Goal: Information Seeking & Learning: Learn about a topic

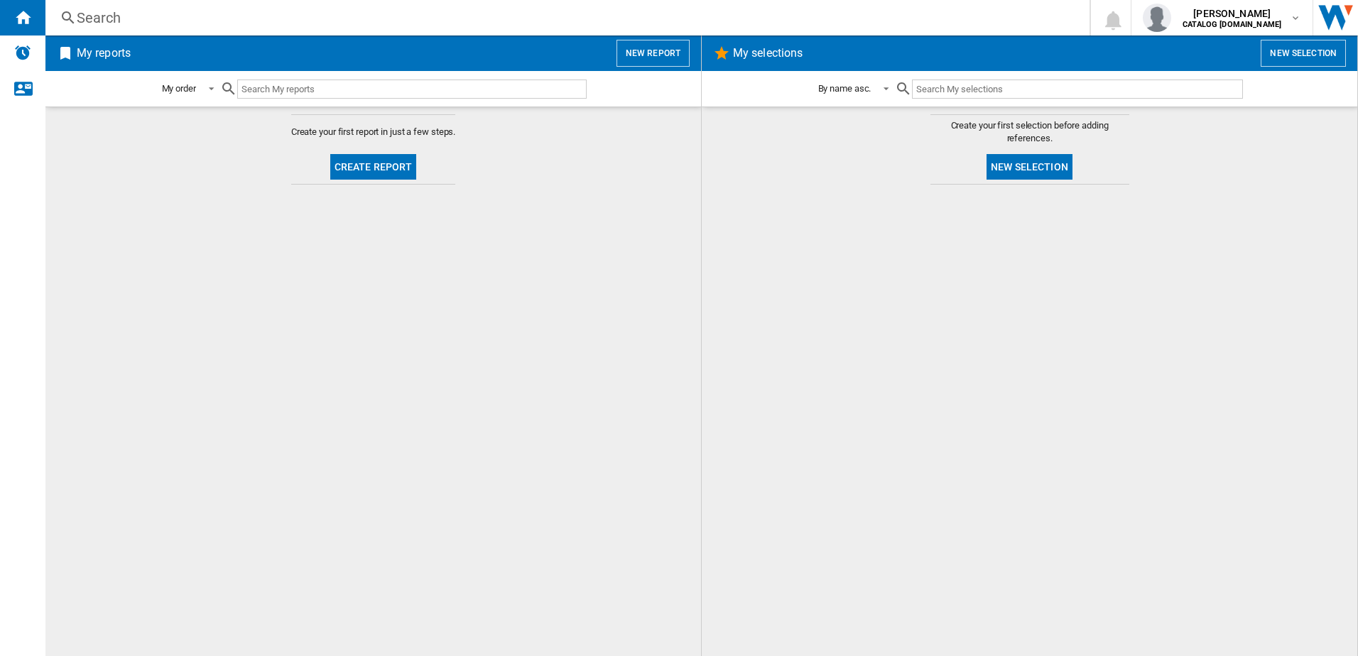
click at [251, 18] on div "Search" at bounding box center [565, 18] width 976 height 20
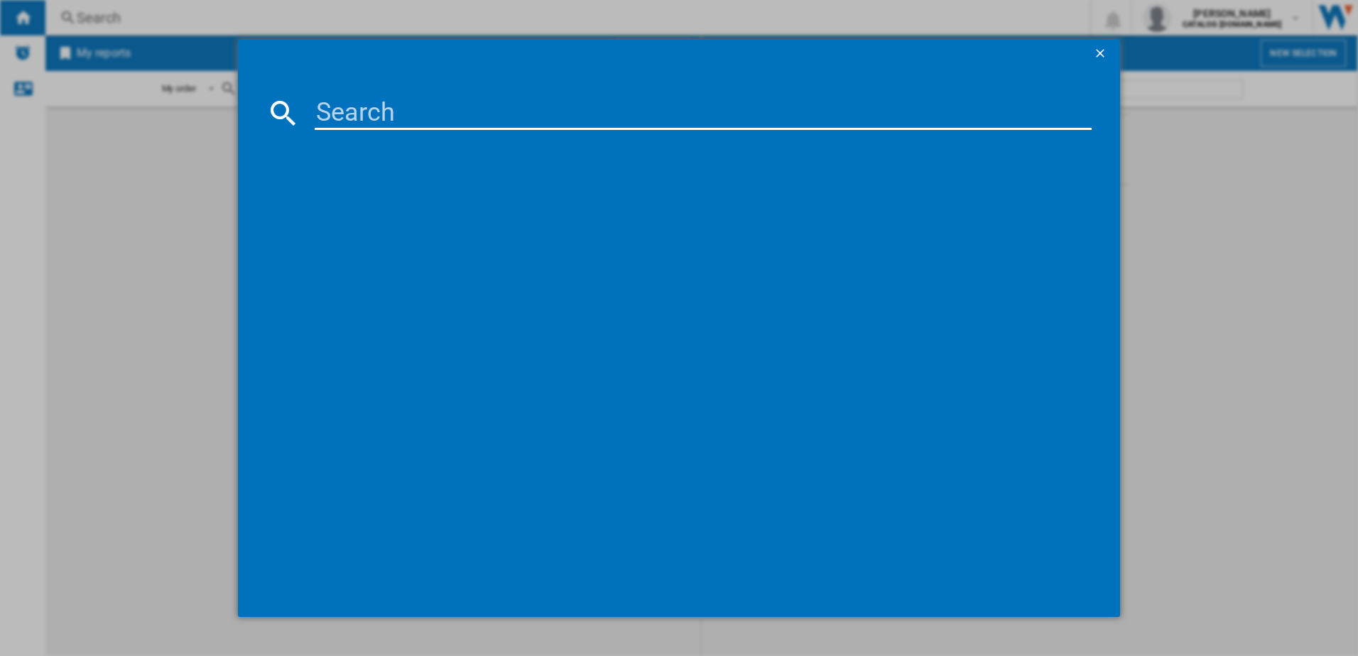
click at [335, 99] on input at bounding box center [704, 113] width 778 height 34
paste input "SMD6ZCX60G"
type input "SMD6ZCX60G"
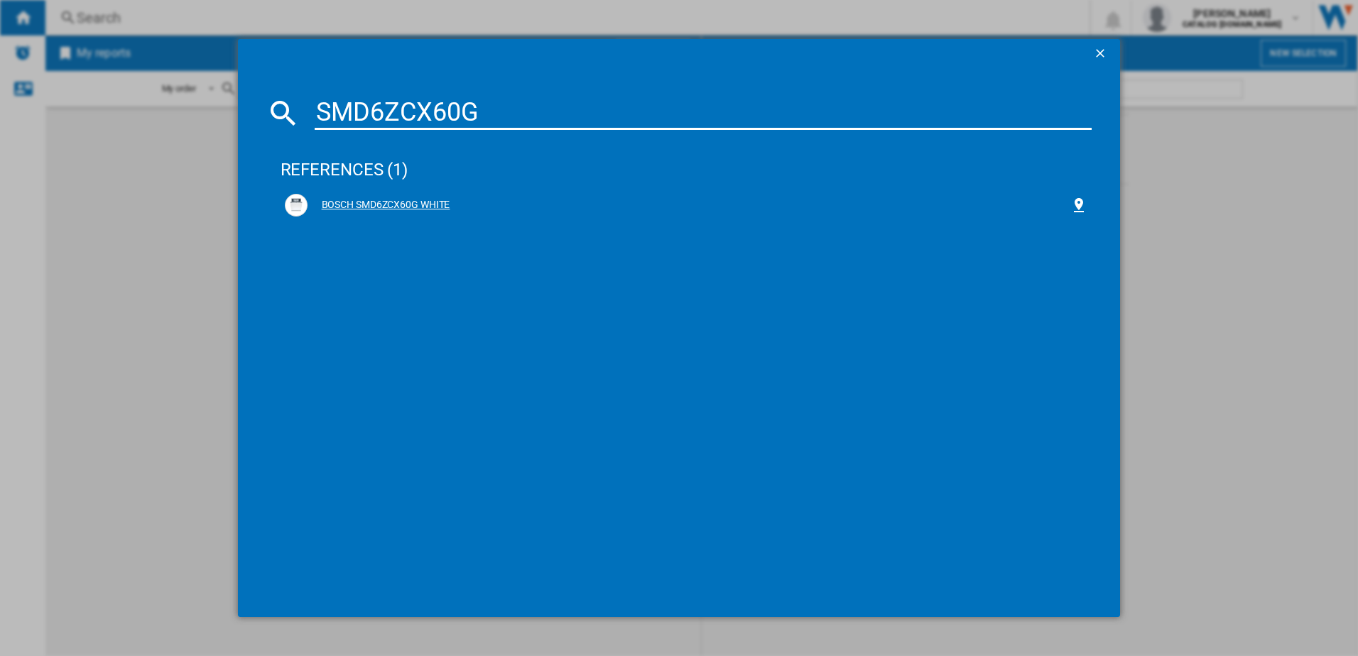
click at [406, 216] on div "BOSCH SMD6ZCX60G WHITE" at bounding box center [686, 205] width 803 height 23
click at [403, 207] on div "BOSCH SMD6ZCX60G WHITE" at bounding box center [689, 205] width 763 height 14
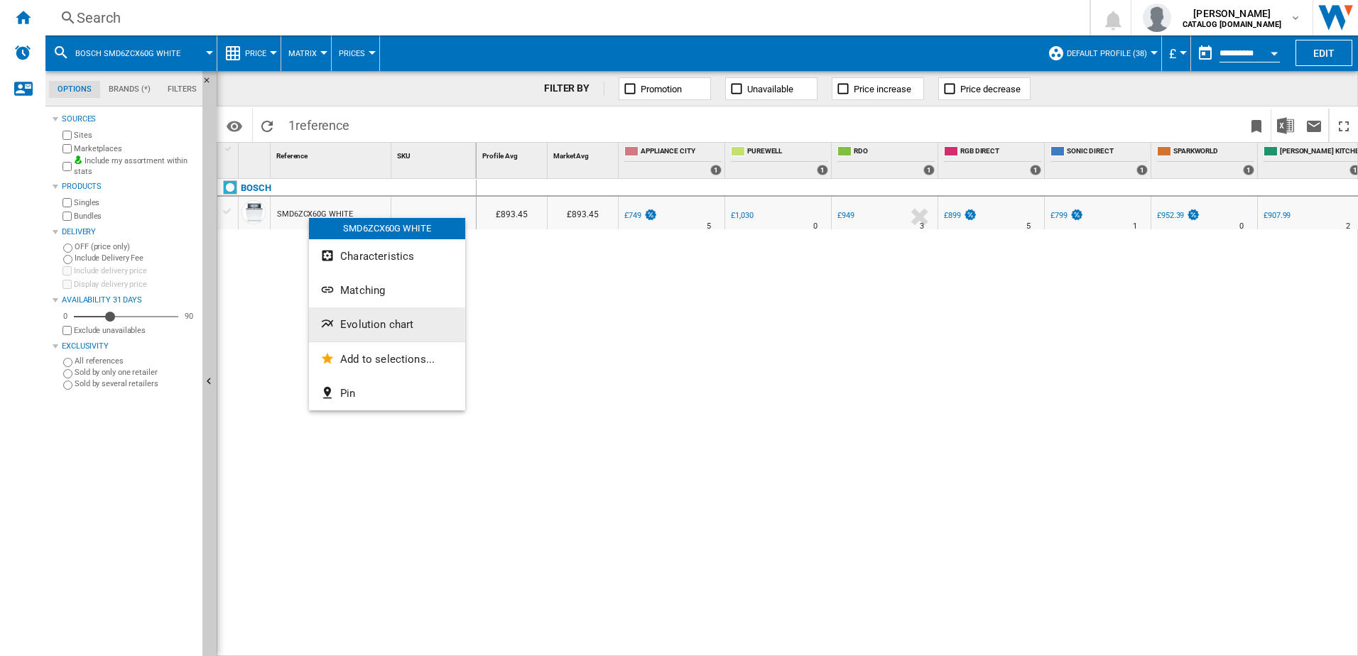
click at [359, 317] on button "Evolution chart" at bounding box center [387, 325] width 156 height 34
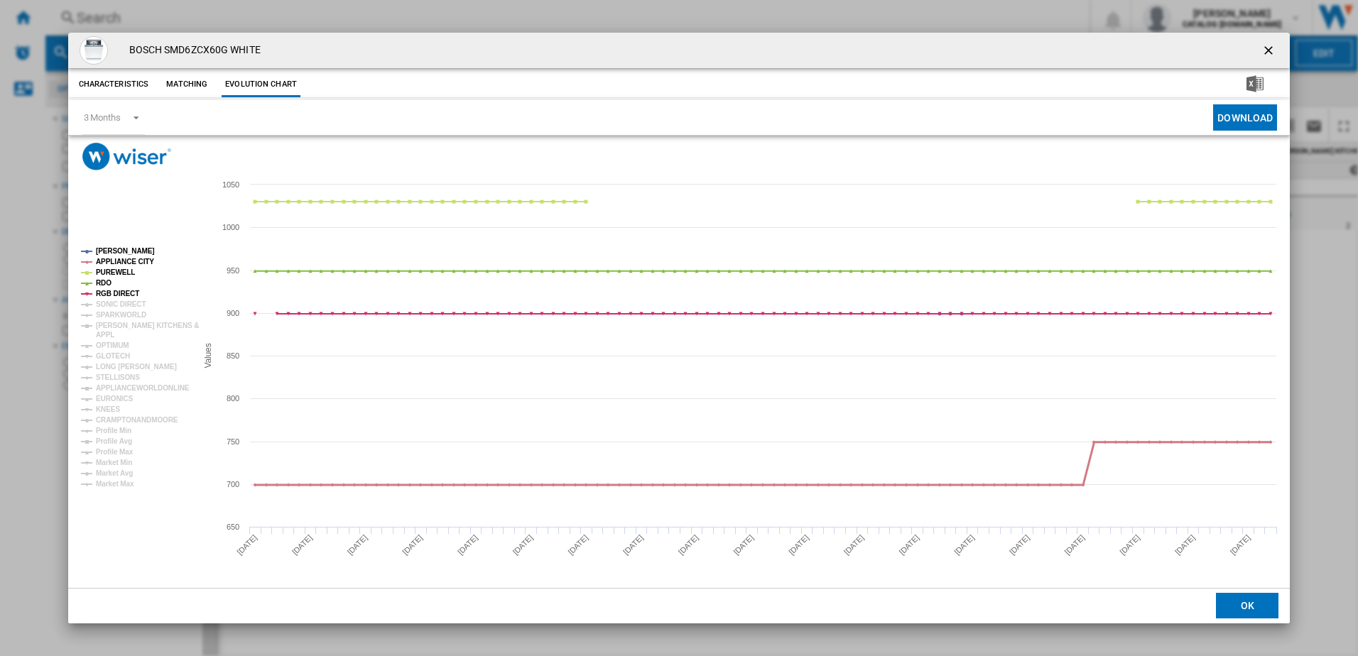
click at [124, 259] on tspan "APPLIANCE CITY" at bounding box center [125, 262] width 58 height 8
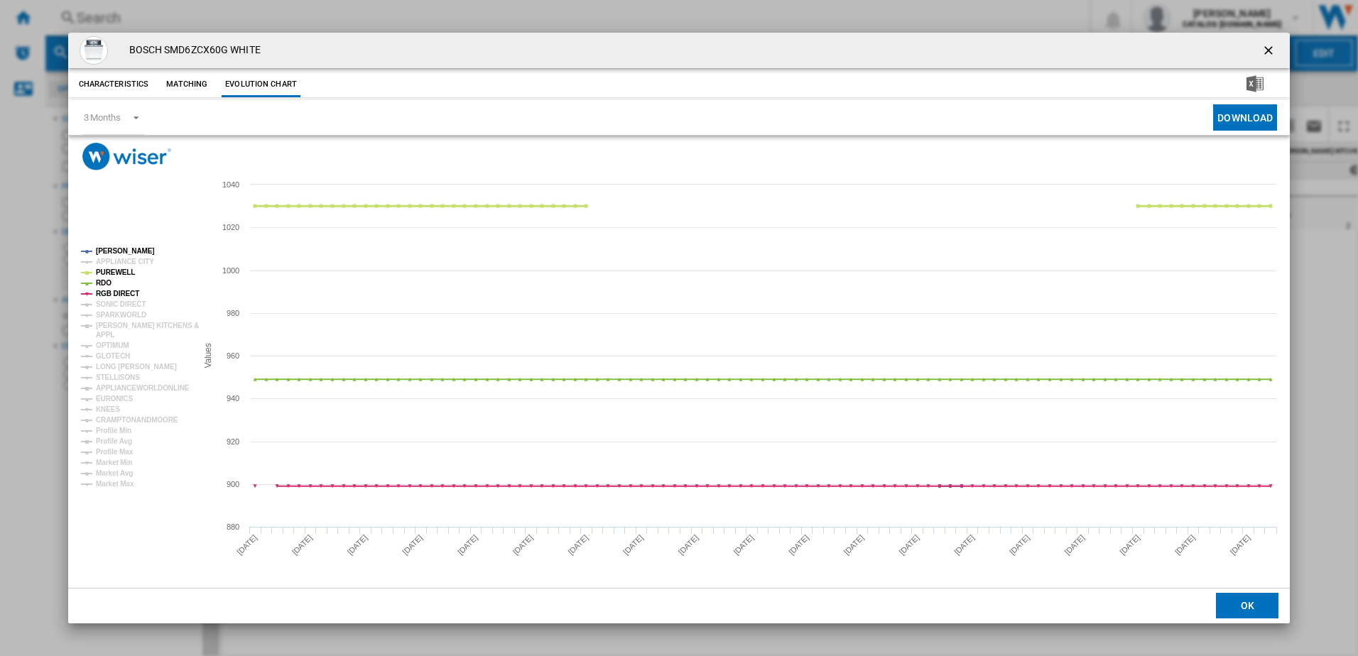
click at [119, 275] on tspan "PUREWELL" at bounding box center [115, 272] width 39 height 8
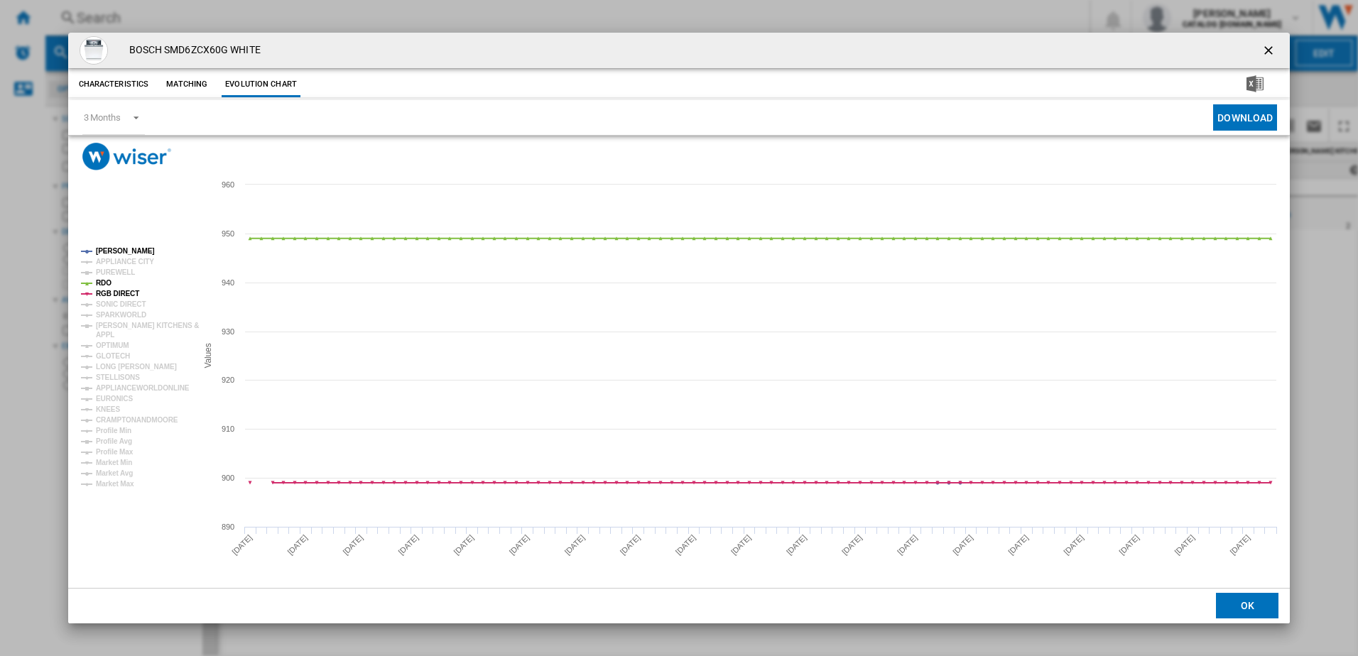
click at [117, 283] on rect "Product popup" at bounding box center [133, 366] width 116 height 251
click at [105, 284] on tspan "RDO" at bounding box center [104, 283] width 16 height 8
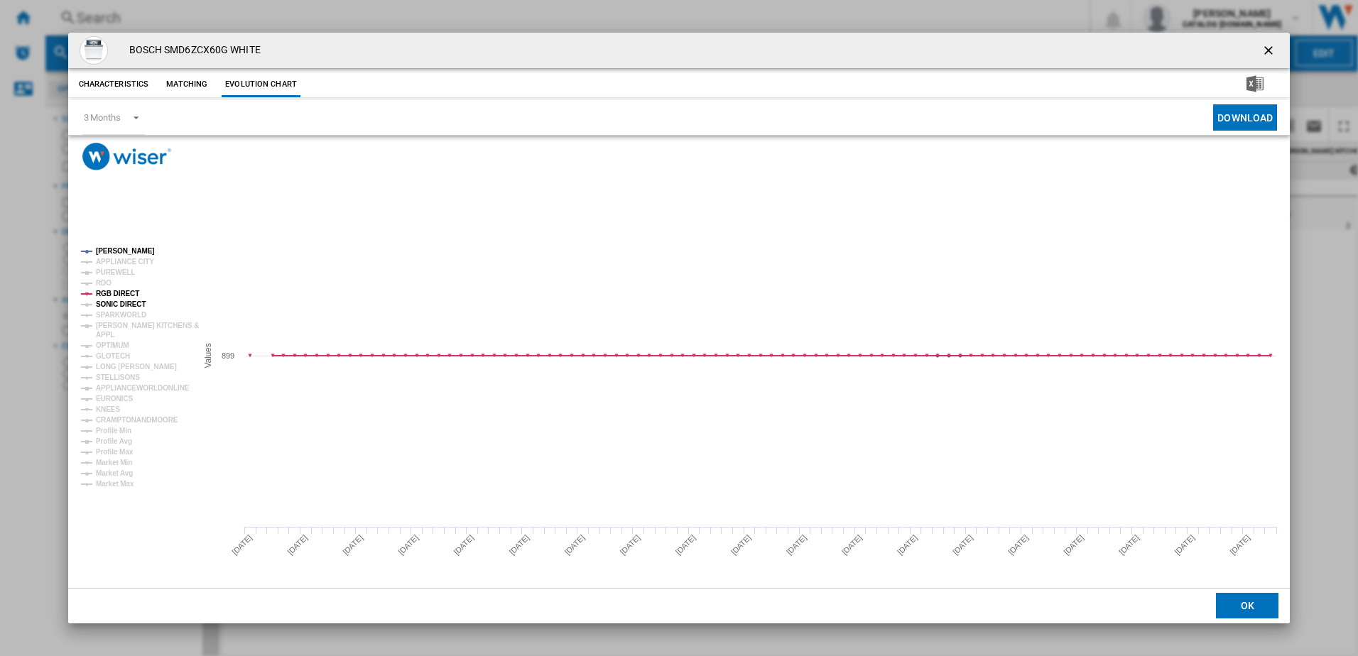
click at [112, 303] on tspan "SONIC DIRECT" at bounding box center [121, 304] width 50 height 8
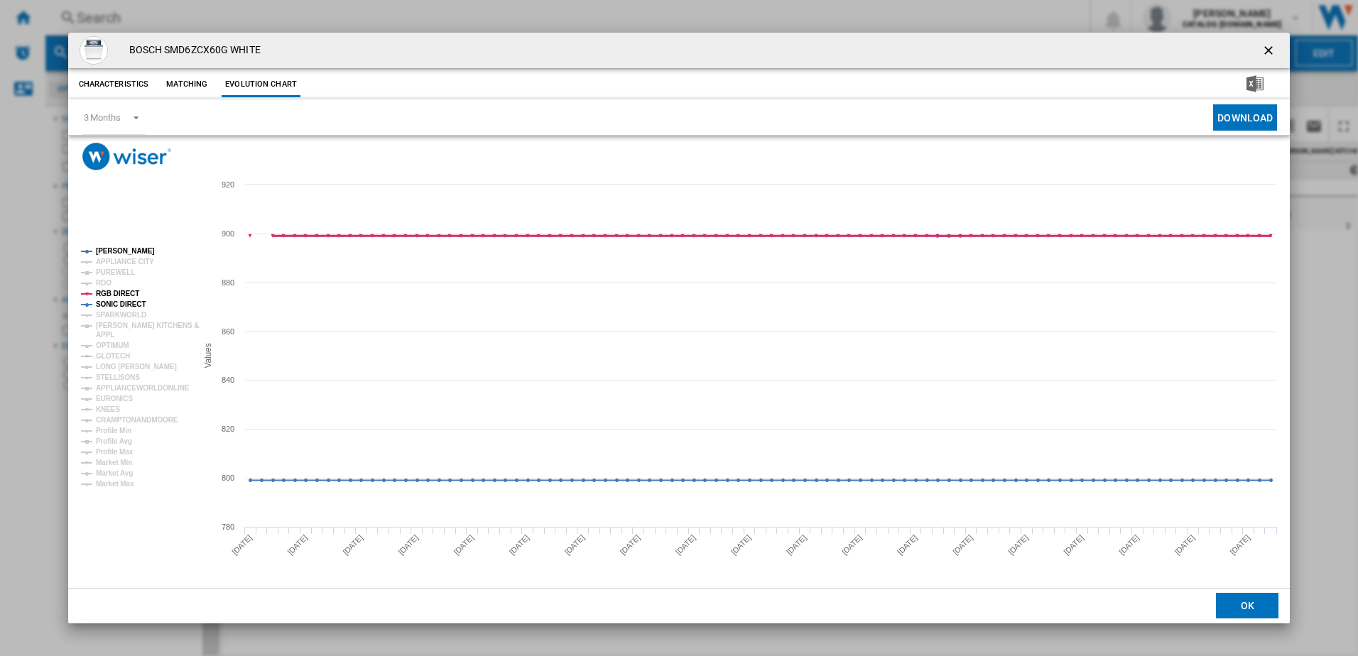
click at [108, 293] on tspan "RGB DIRECT" at bounding box center [117, 294] width 43 height 8
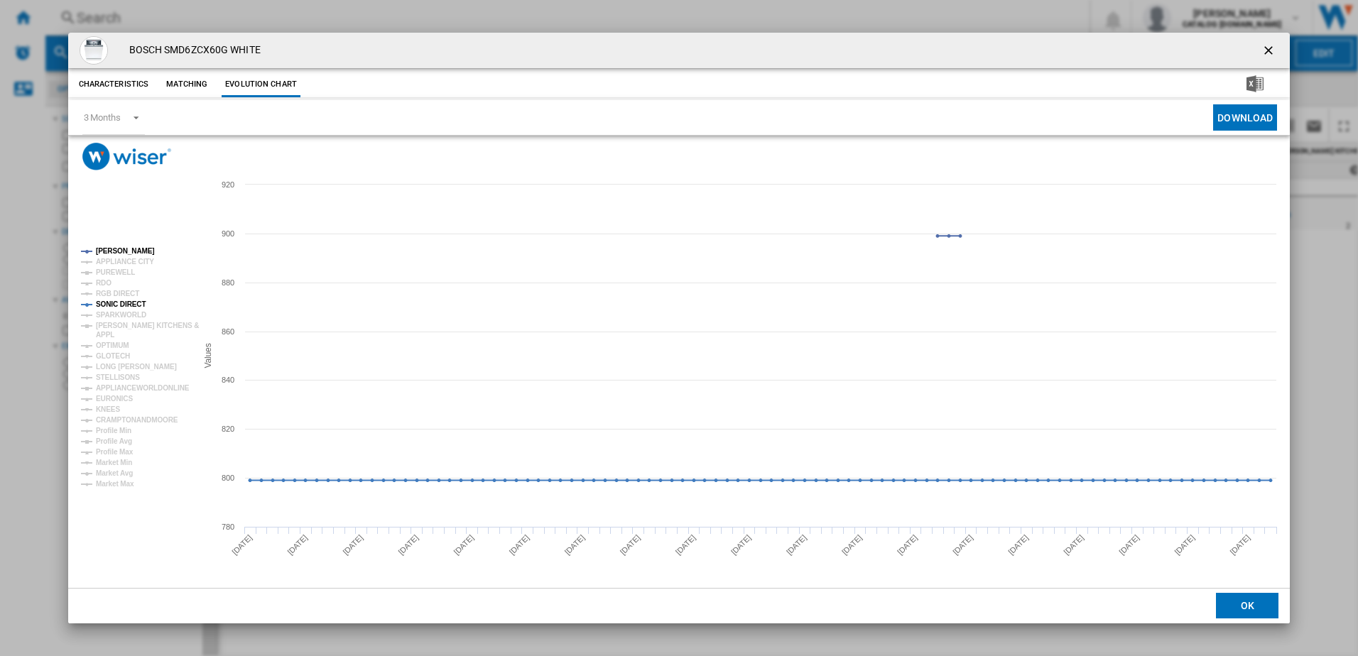
click at [116, 305] on tspan "SONIC DIRECT" at bounding box center [121, 304] width 50 height 8
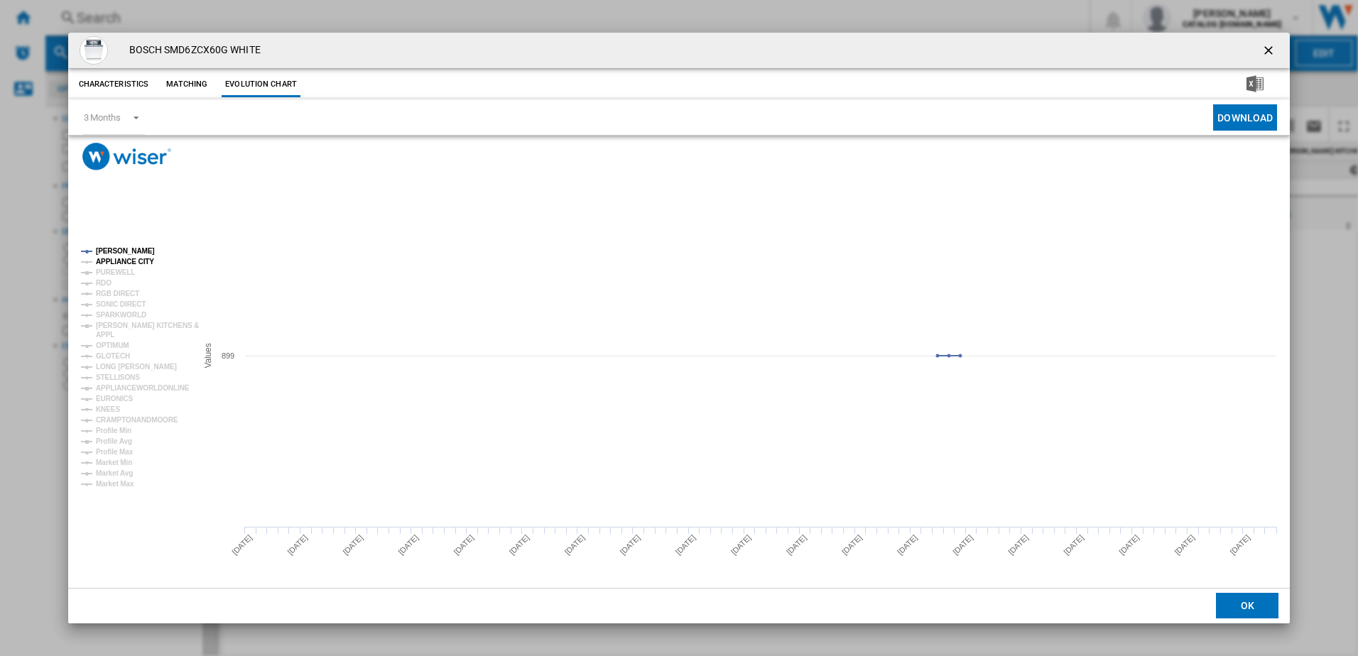
click at [129, 263] on tspan "APPLIANCE CITY" at bounding box center [125, 262] width 58 height 8
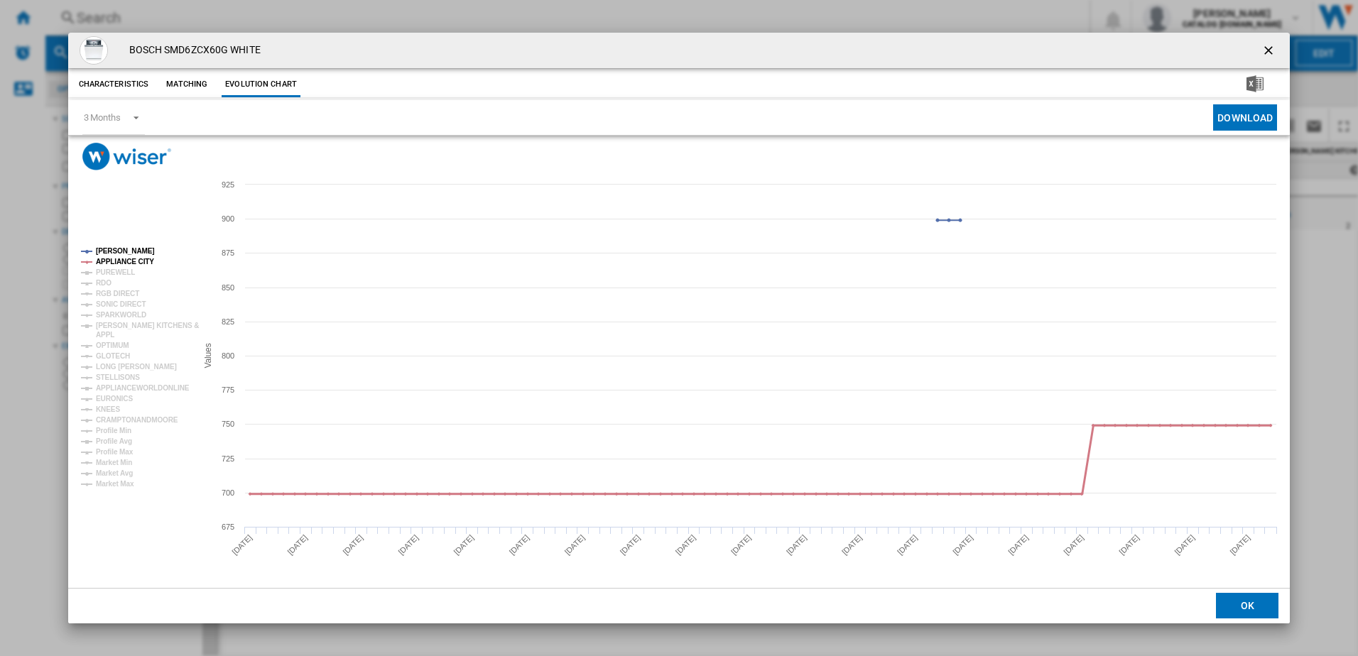
click at [138, 264] on tspan "APPLIANCE CITY" at bounding box center [125, 262] width 58 height 8
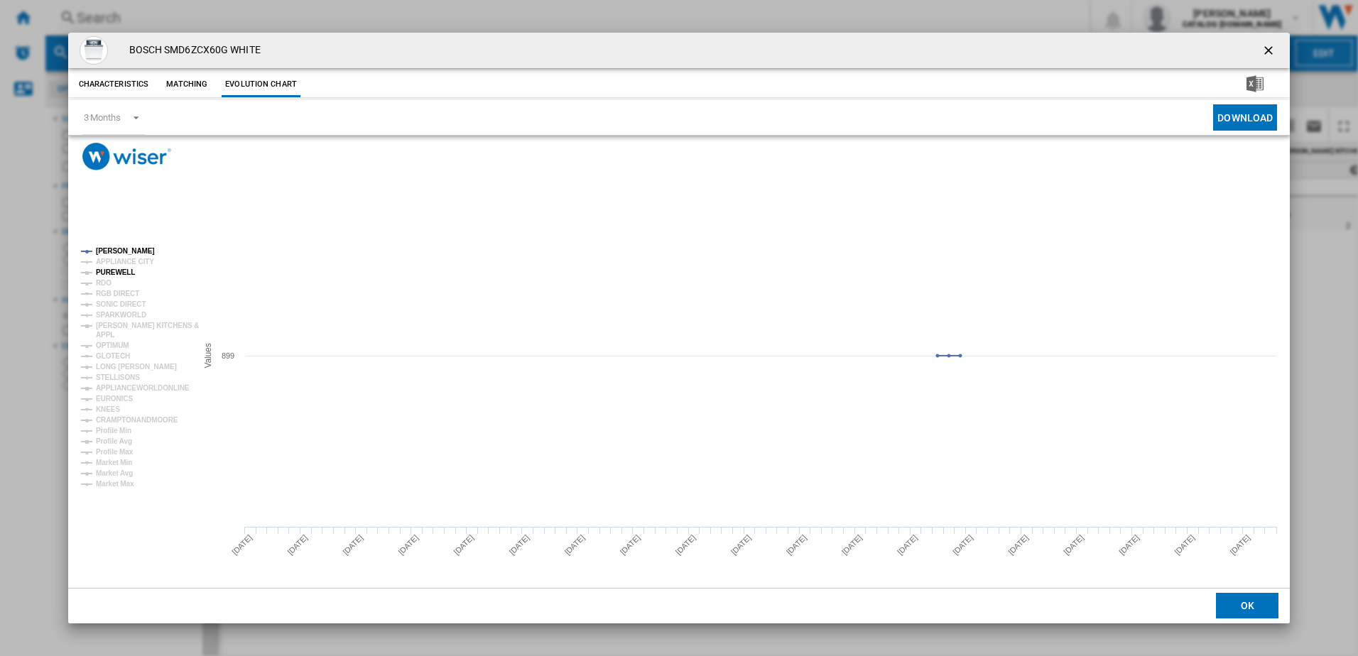
click at [116, 271] on tspan "PUREWELL" at bounding box center [115, 272] width 39 height 8
click at [114, 284] on rect "Product popup" at bounding box center [133, 366] width 116 height 251
click at [106, 285] on tspan "RDO" at bounding box center [104, 283] width 16 height 8
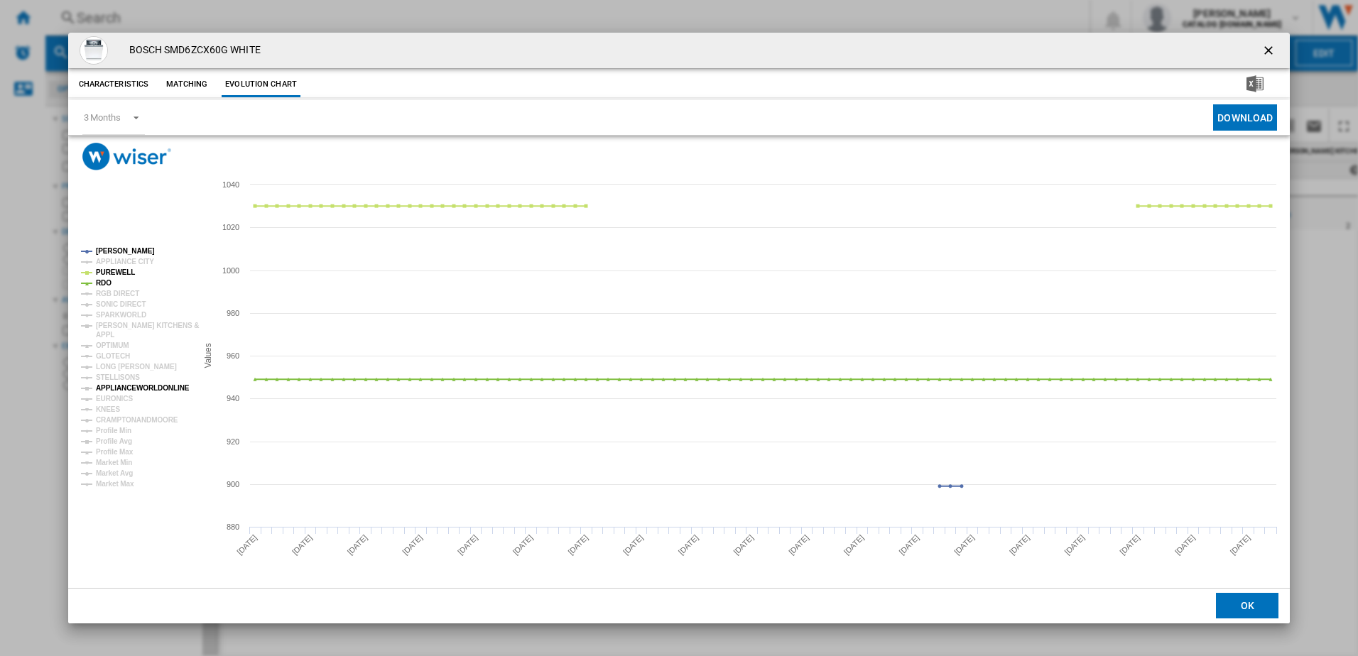
click at [119, 387] on tspan "APPLIANCEWORLDONLINE" at bounding box center [143, 388] width 94 height 8
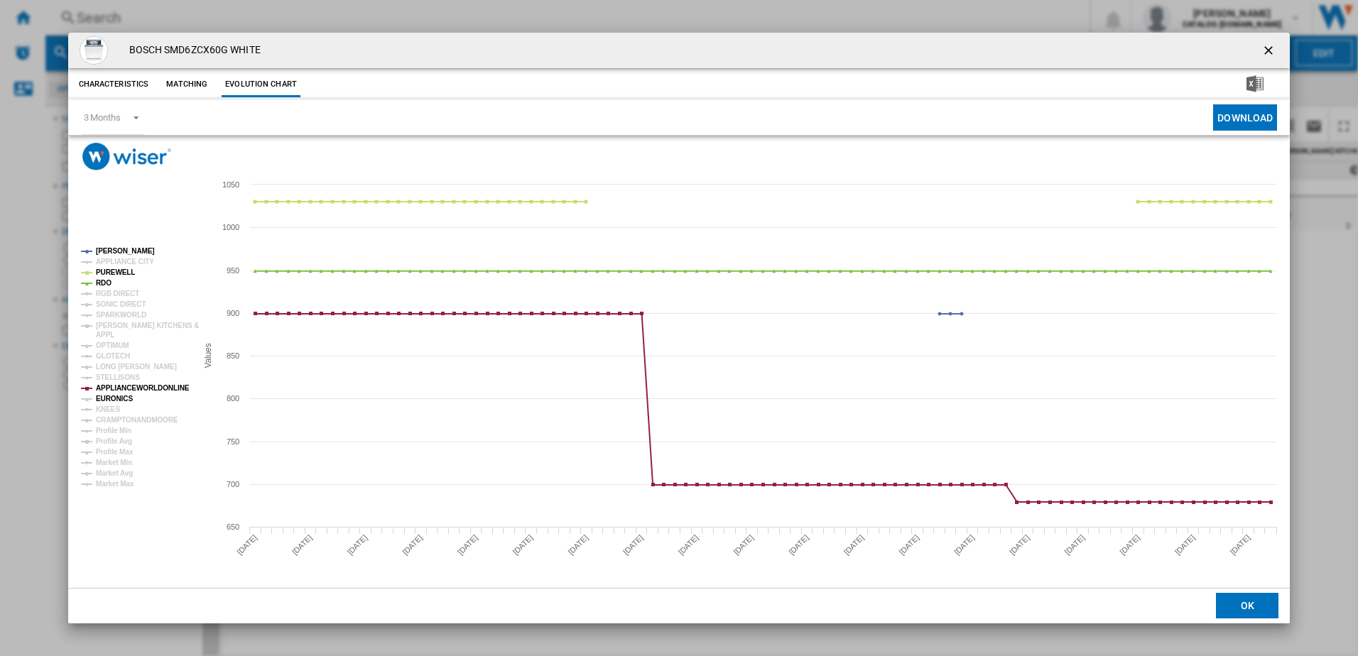
click at [117, 402] on tspan "EURONICS" at bounding box center [114, 399] width 37 height 8
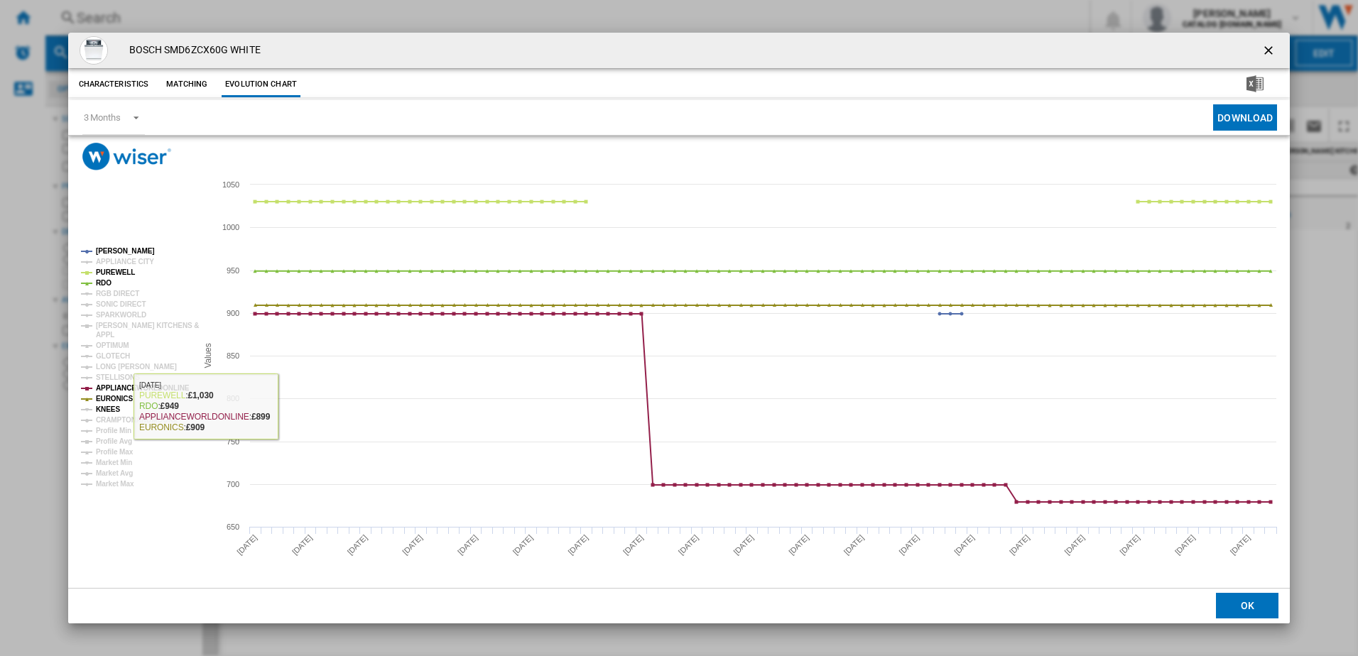
click at [114, 408] on tspan "KNEES" at bounding box center [108, 410] width 24 height 8
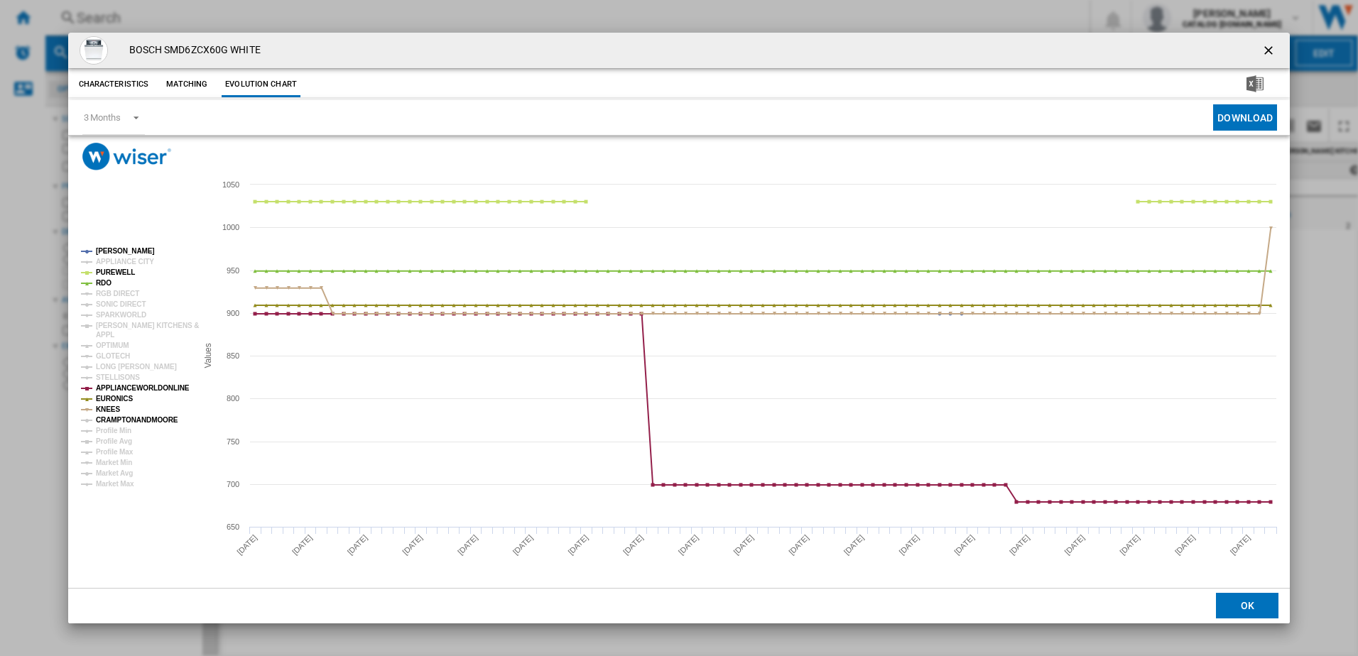
click at [117, 421] on tspan "CRAMPTONANDMOORE" at bounding box center [137, 420] width 82 height 8
click at [119, 376] on tspan "STELLISONS" at bounding box center [118, 378] width 44 height 8
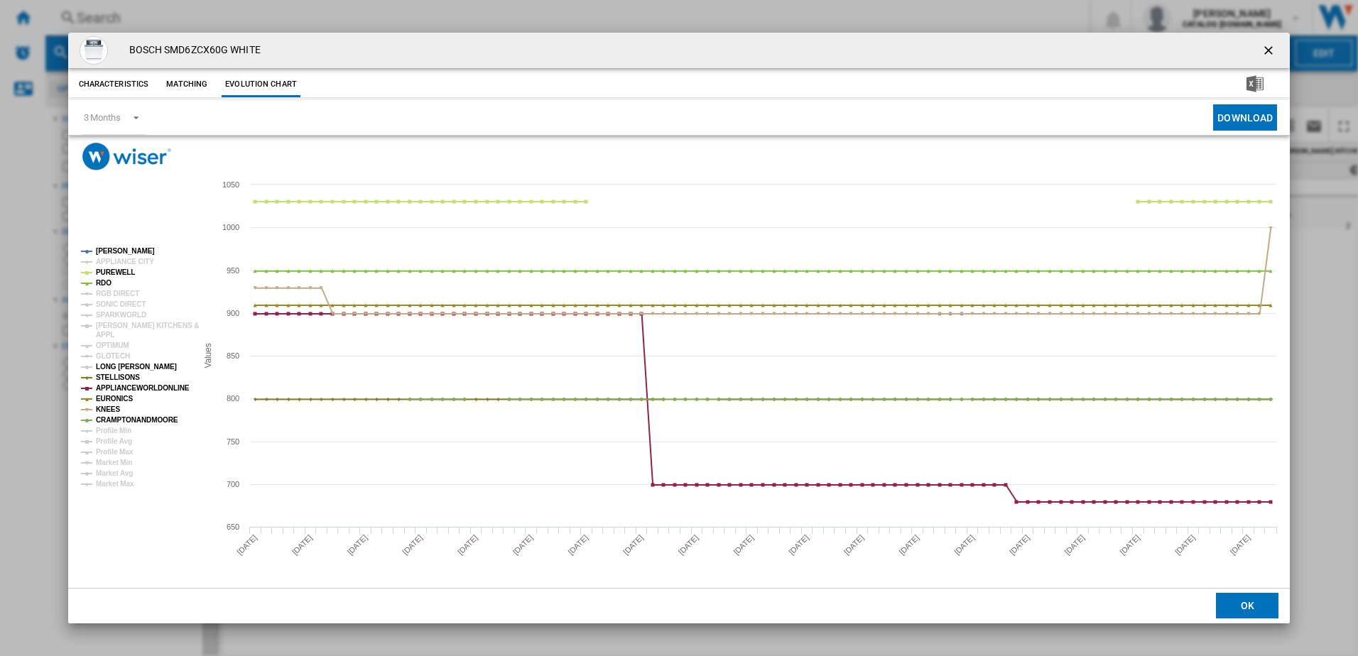
click at [118, 369] on tspan "LONG [PERSON_NAME]" at bounding box center [136, 367] width 81 height 8
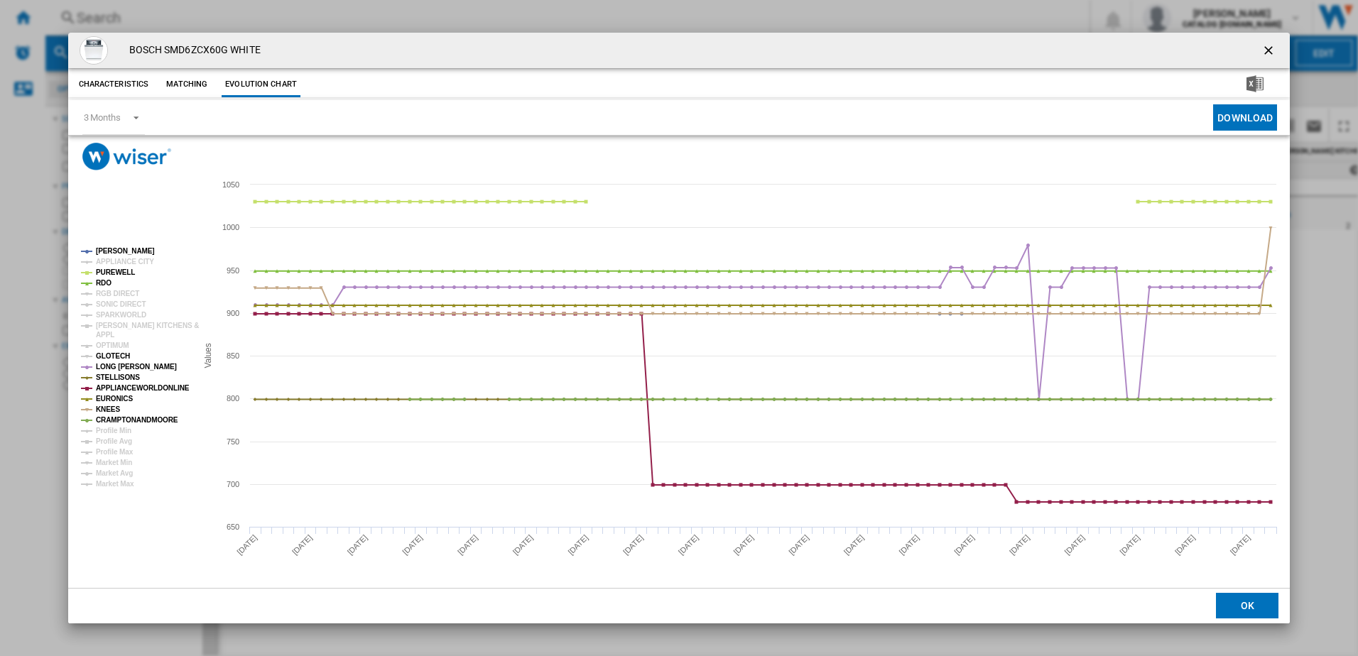
click at [113, 359] on tspan "GLOTECH" at bounding box center [113, 356] width 34 height 8
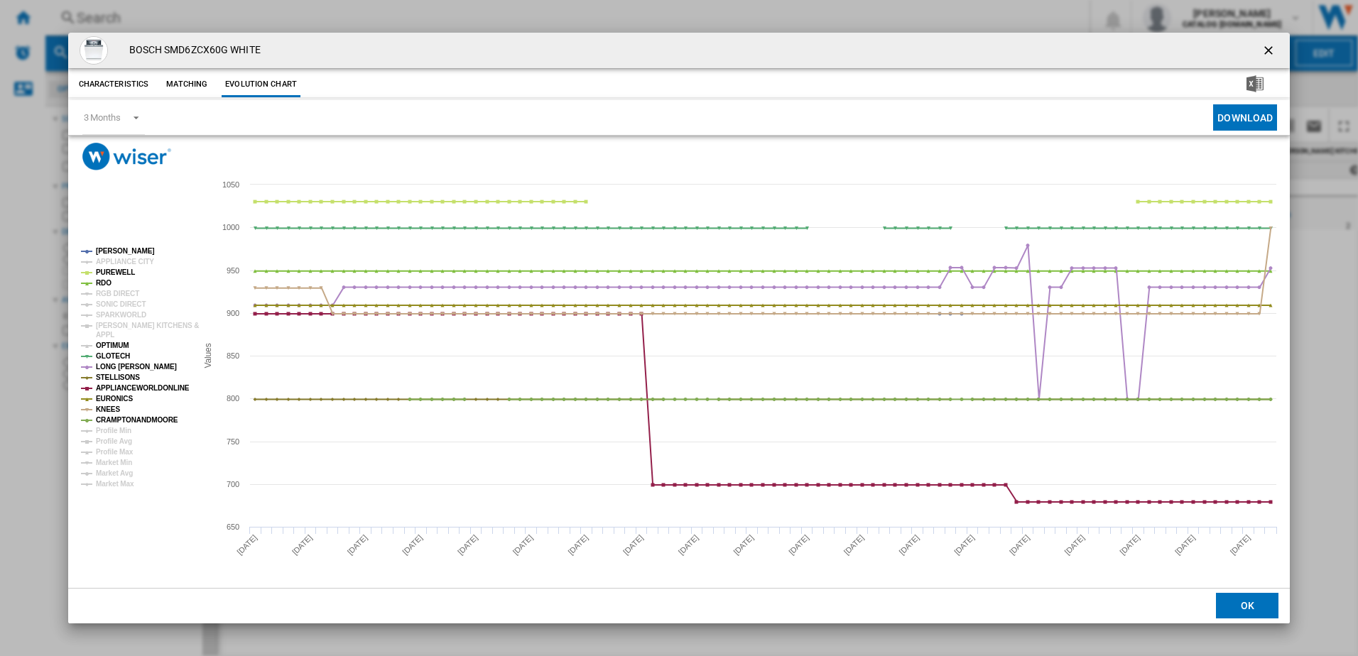
click at [112, 349] on tspan "OPTIMUM" at bounding box center [112, 346] width 33 height 8
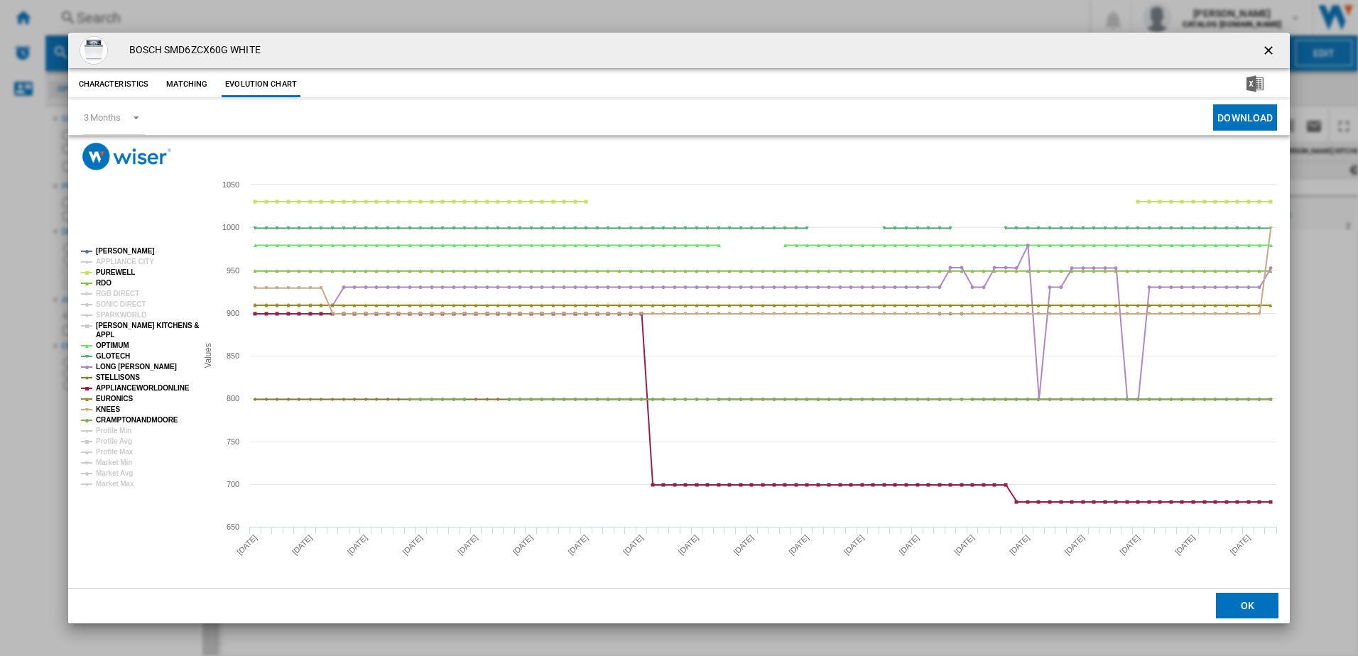
click at [103, 331] on tspan "APPL" at bounding box center [105, 335] width 18 height 8
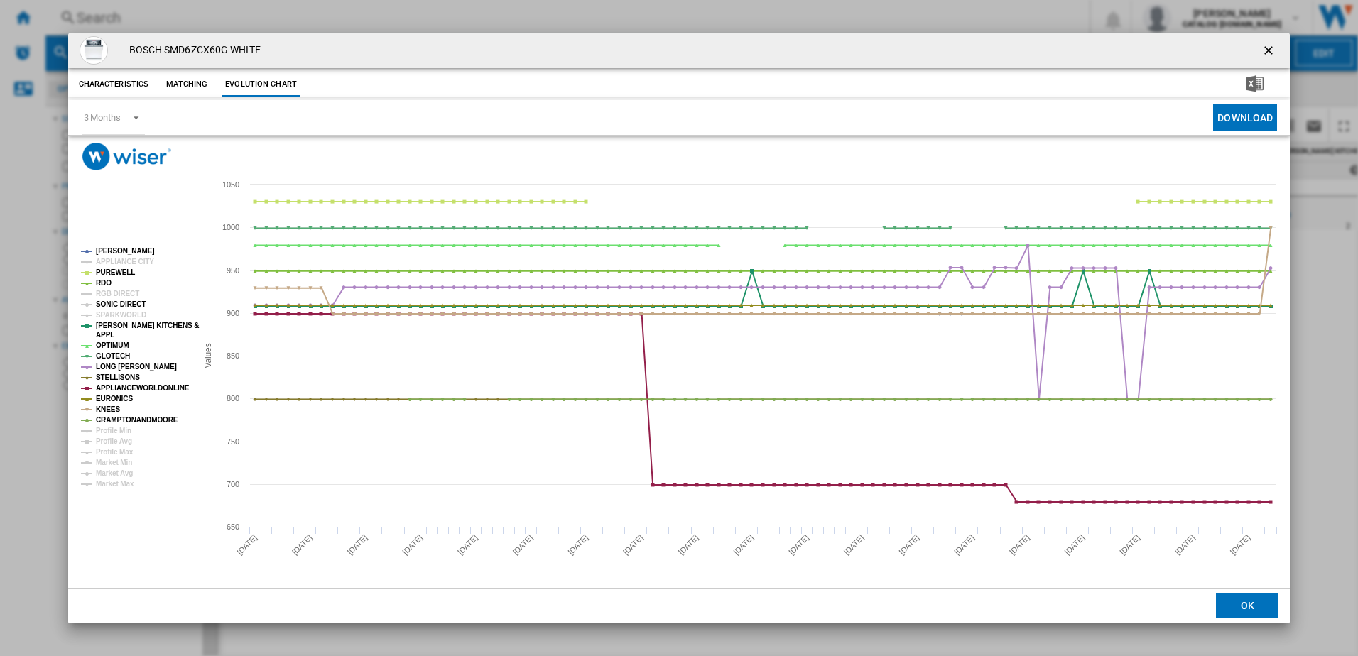
click at [104, 308] on tspan "SONIC DIRECT" at bounding box center [121, 304] width 50 height 8
click at [108, 319] on tspan "SPARKWORLD" at bounding box center [121, 315] width 50 height 8
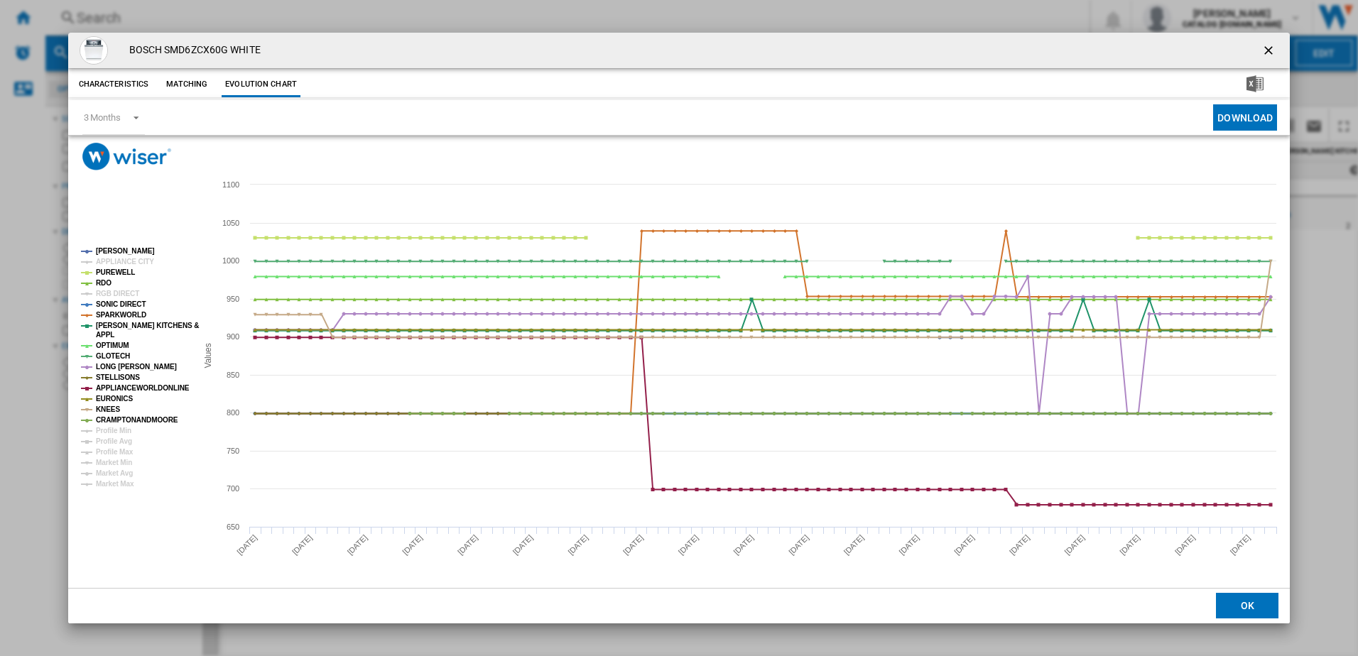
click at [107, 297] on tspan "RGB DIRECT" at bounding box center [117, 294] width 43 height 8
click at [106, 264] on tspan "APPLIANCE CITY" at bounding box center [125, 262] width 58 height 8
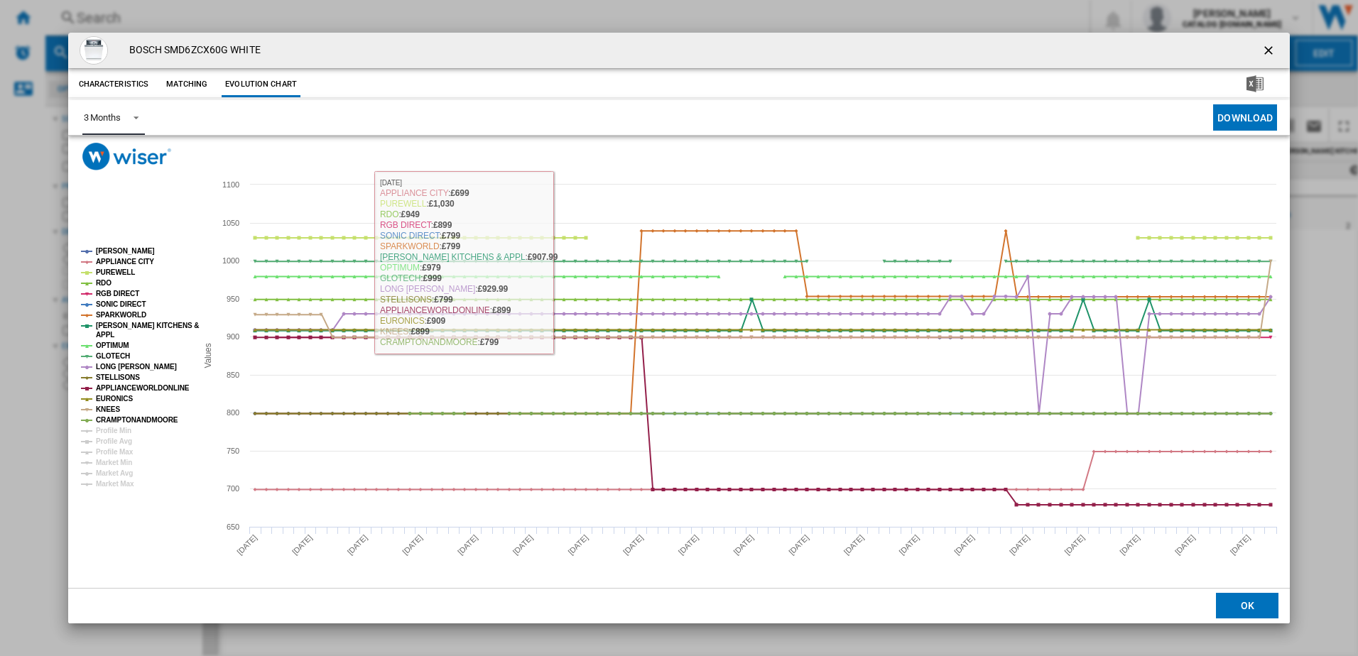
click at [118, 126] on md-select-value "3 Months" at bounding box center [113, 117] width 62 height 35
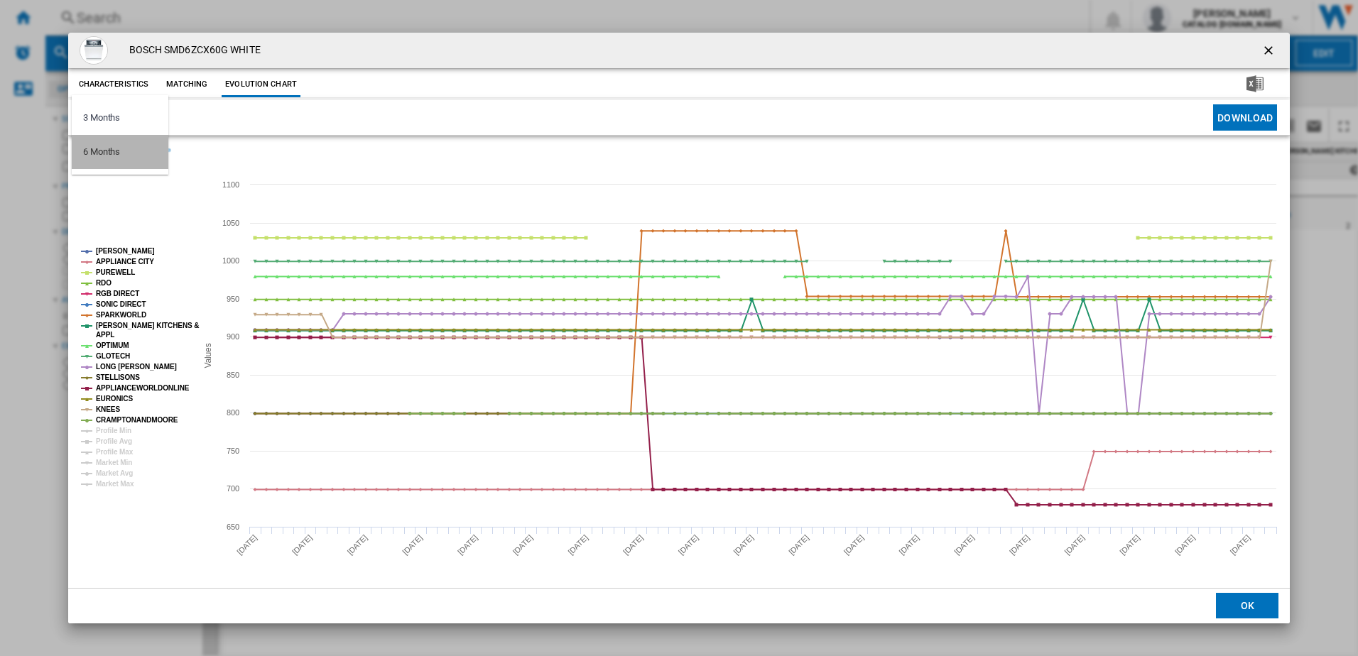
click at [120, 158] on div "6 Months" at bounding box center [101, 152] width 37 height 13
